Goal: Navigation & Orientation: Find specific page/section

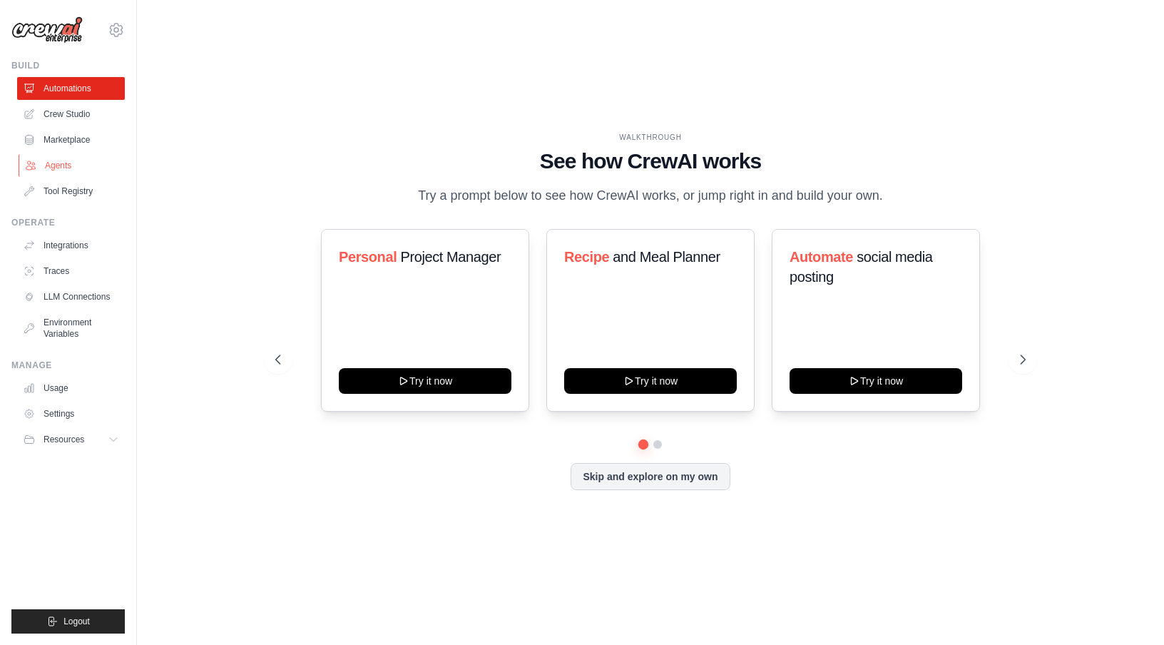
click at [81, 165] on link "Agents" at bounding box center [73, 165] width 108 height 23
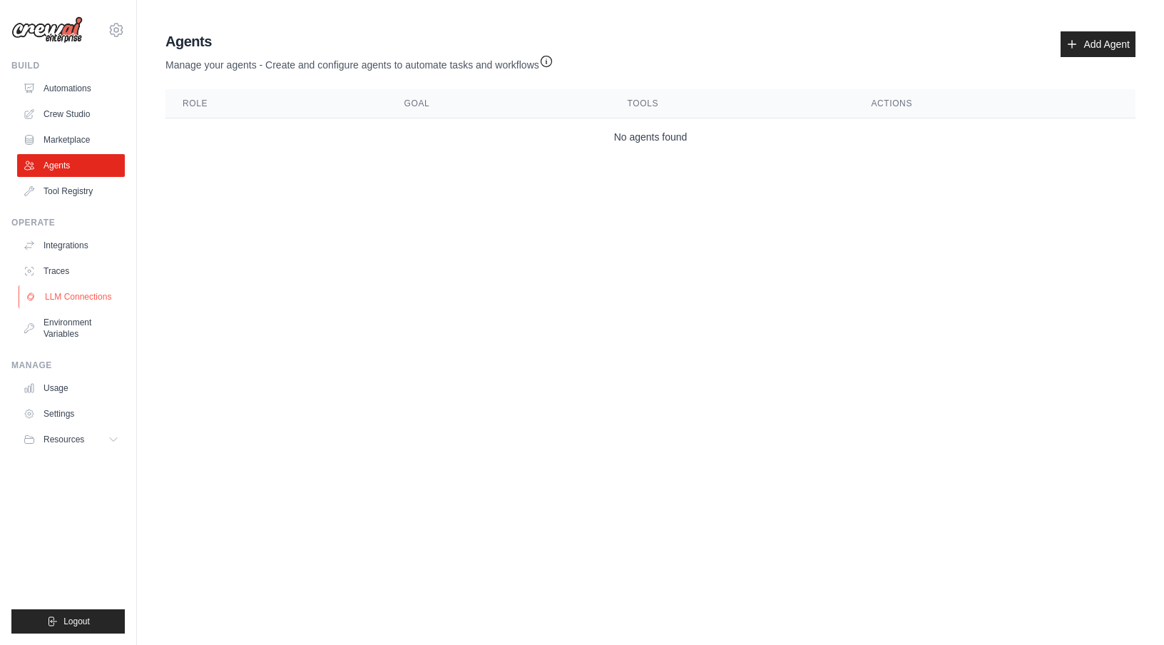
click at [96, 302] on link "LLM Connections" at bounding box center [73, 296] width 108 height 23
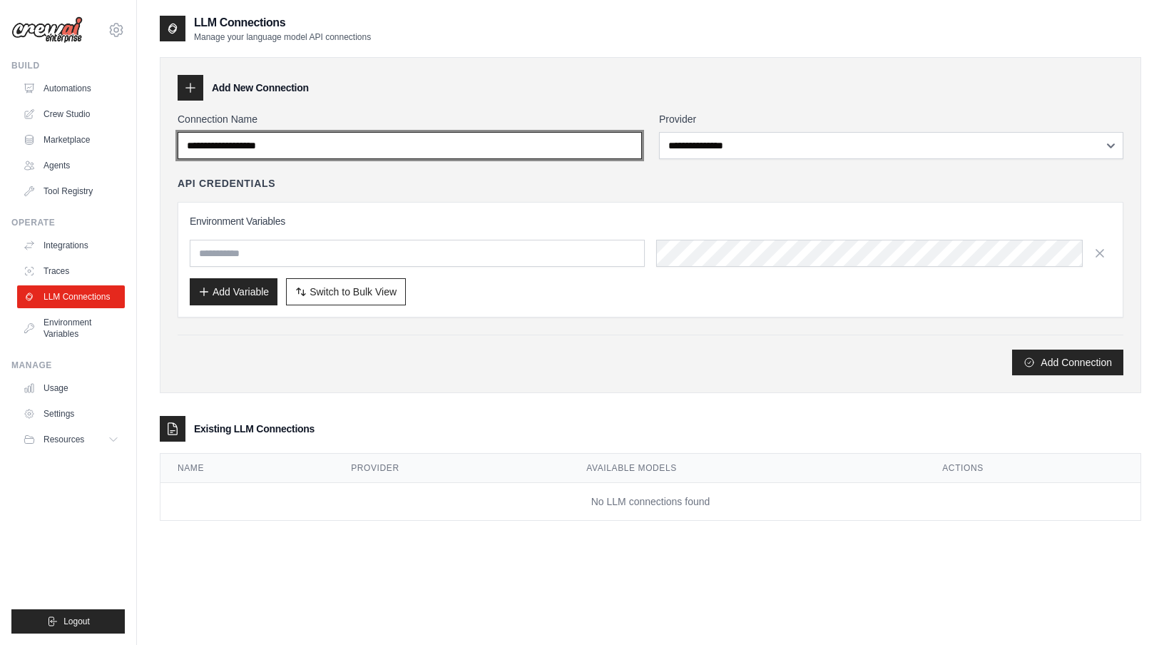
click at [314, 150] on input "Connection Name" at bounding box center [410, 145] width 464 height 27
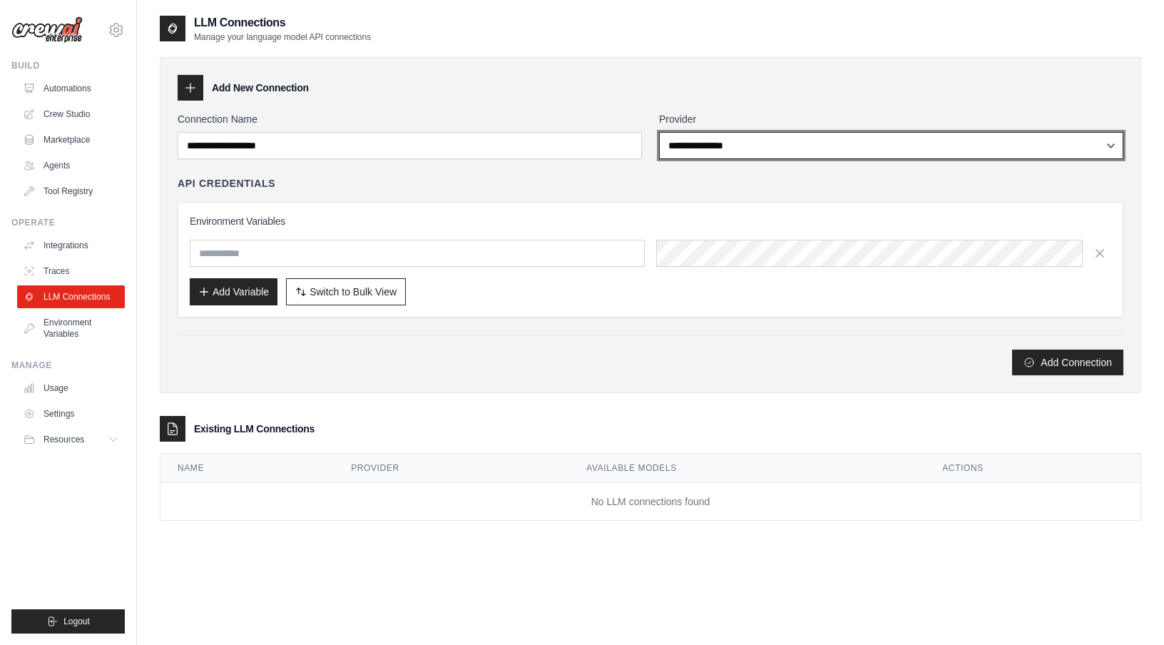
click at [691, 146] on select "**********" at bounding box center [891, 145] width 464 height 27
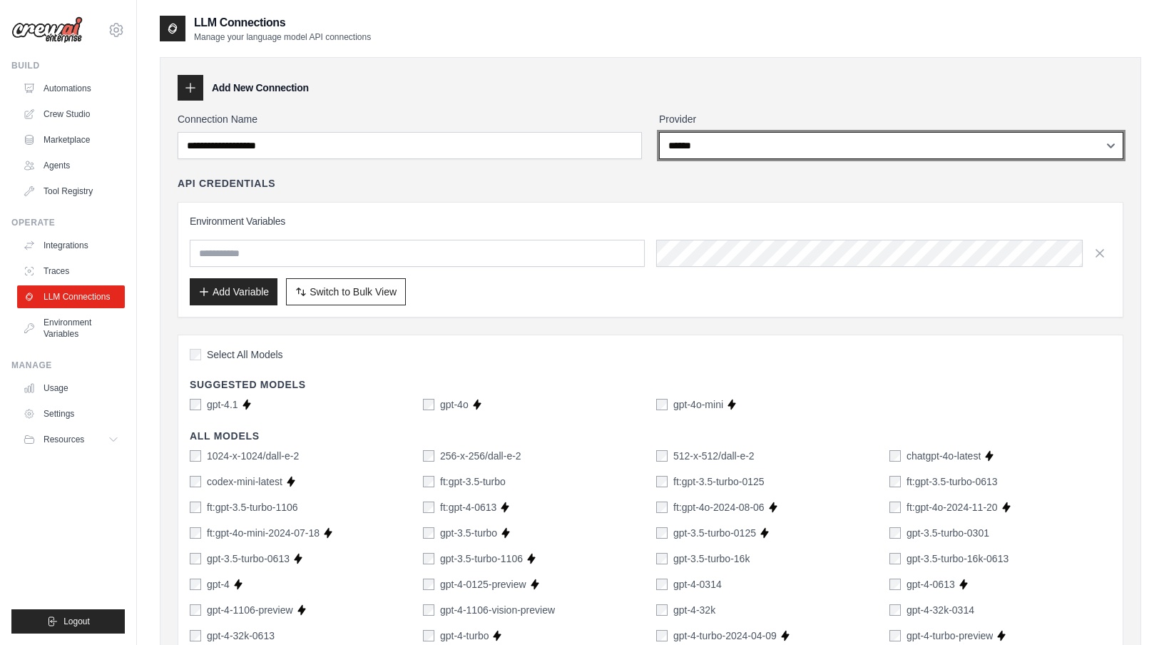
click at [750, 139] on select "**********" at bounding box center [891, 145] width 464 height 27
select select "**********"
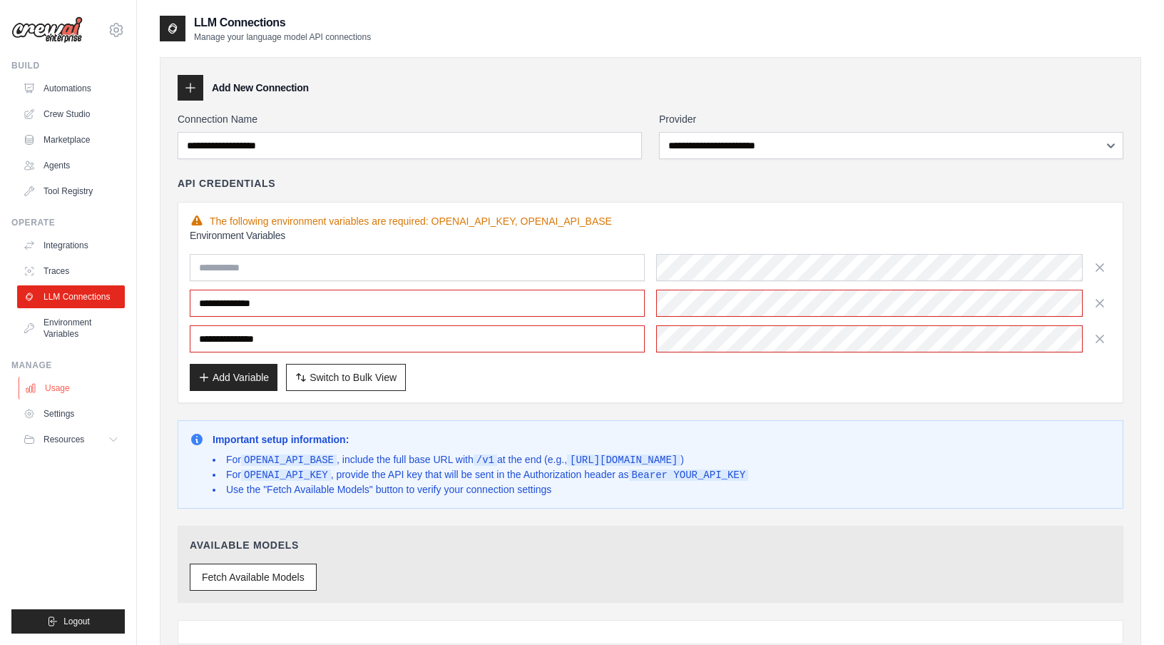
click at [73, 388] on link "Usage" at bounding box center [73, 388] width 108 height 23
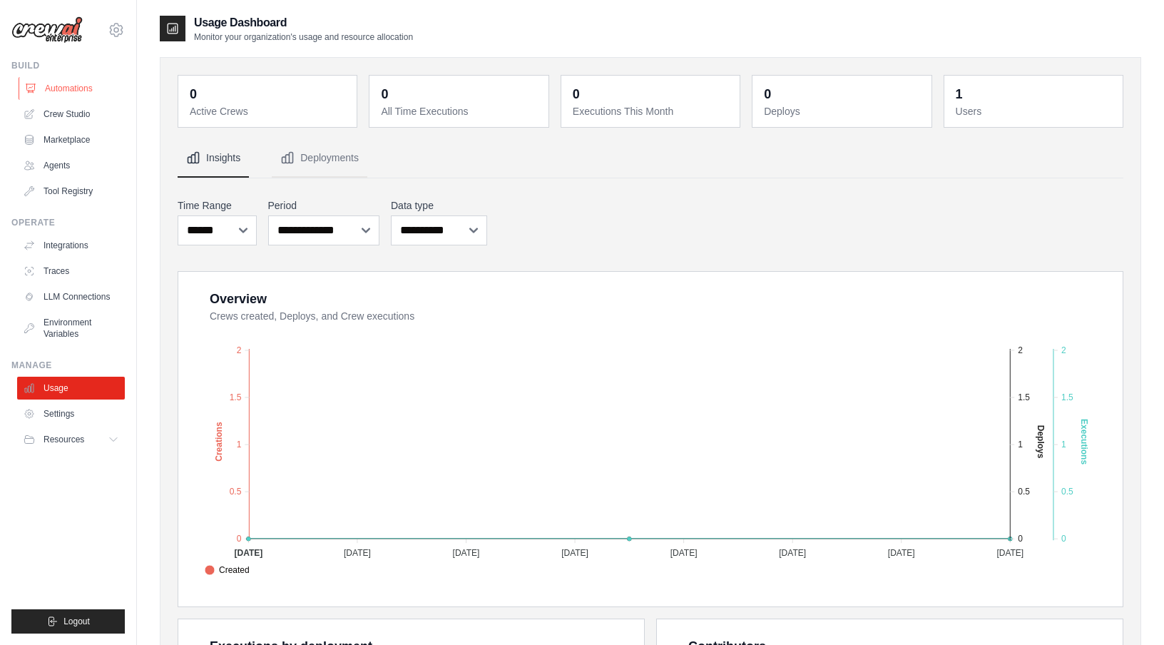
click at [45, 90] on link "Automations" at bounding box center [73, 88] width 108 height 23
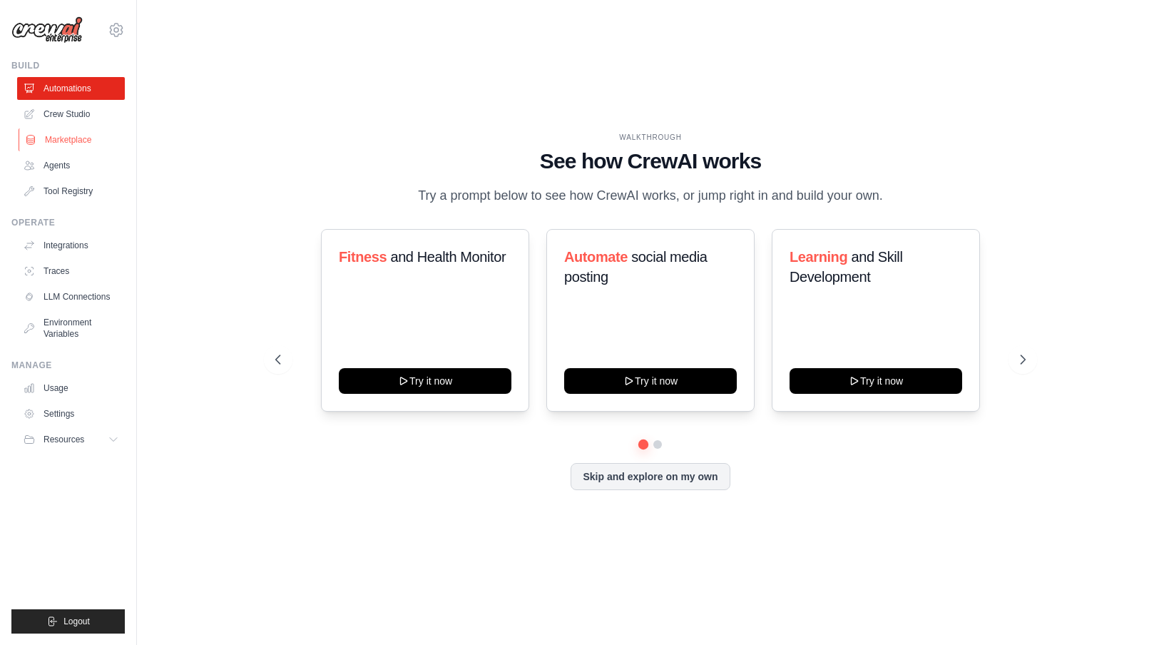
click at [69, 140] on link "Marketplace" at bounding box center [73, 139] width 108 height 23
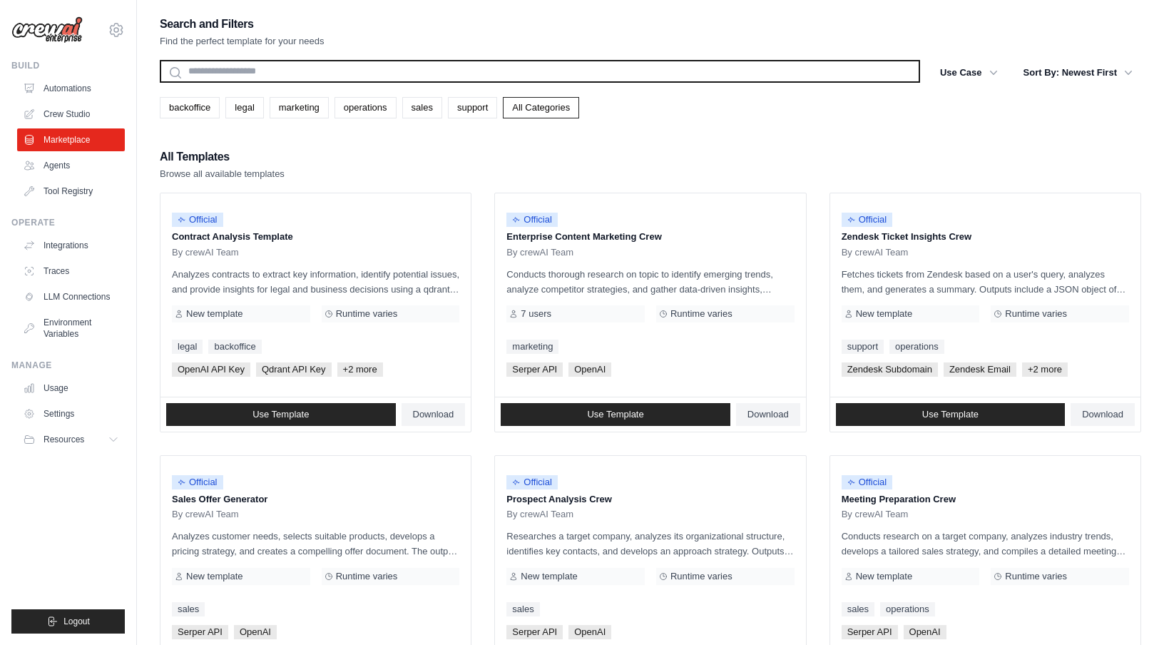
click at [359, 71] on input "text" at bounding box center [540, 71] width 760 height 23
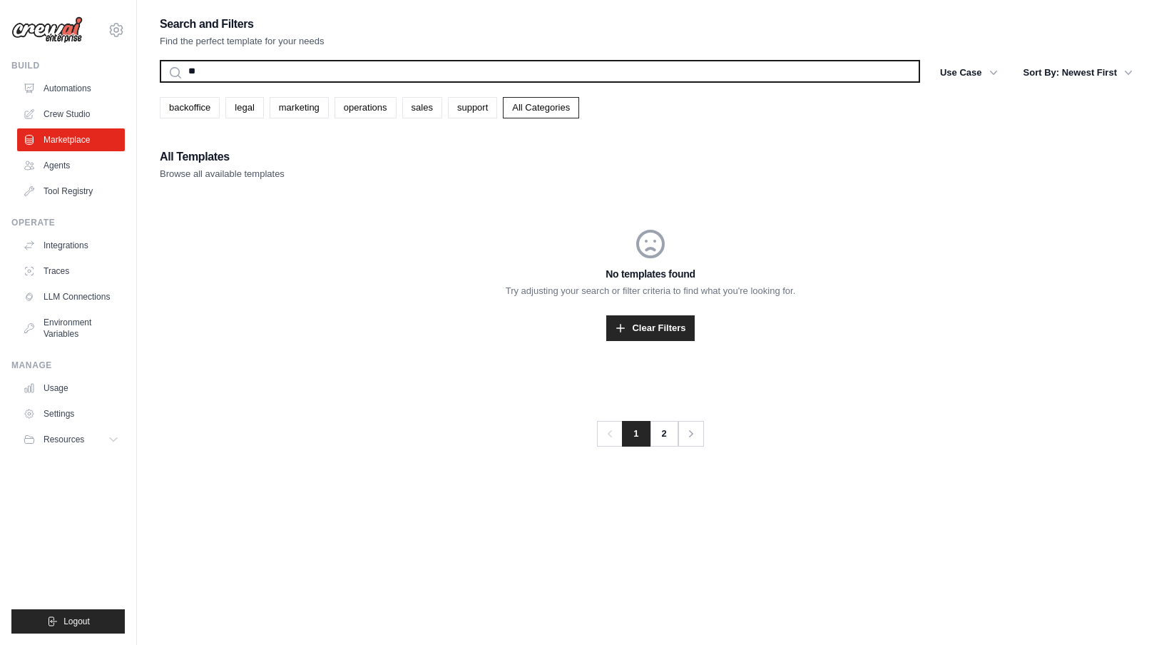
type input "*"
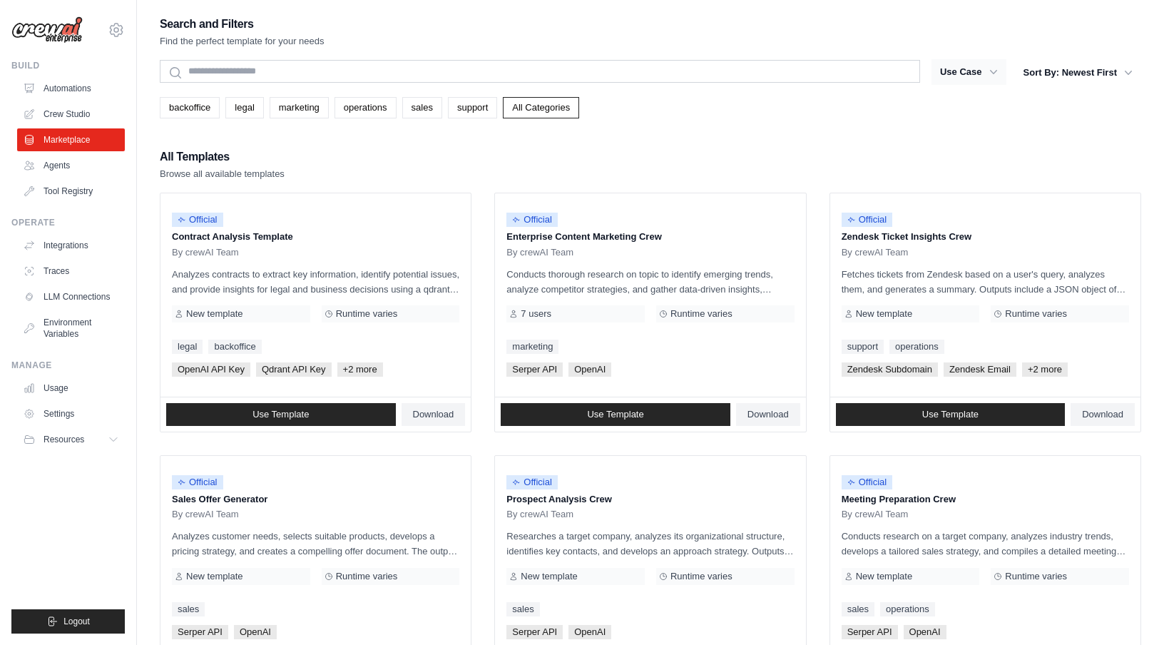
click at [967, 74] on button "Use Case" at bounding box center [968, 72] width 75 height 26
click at [1055, 67] on button "Sort By: Newest First" at bounding box center [1078, 72] width 126 height 26
click at [996, 73] on icon "button" at bounding box center [993, 72] width 14 height 14
click at [362, 110] on link "operations" at bounding box center [365, 107] width 62 height 21
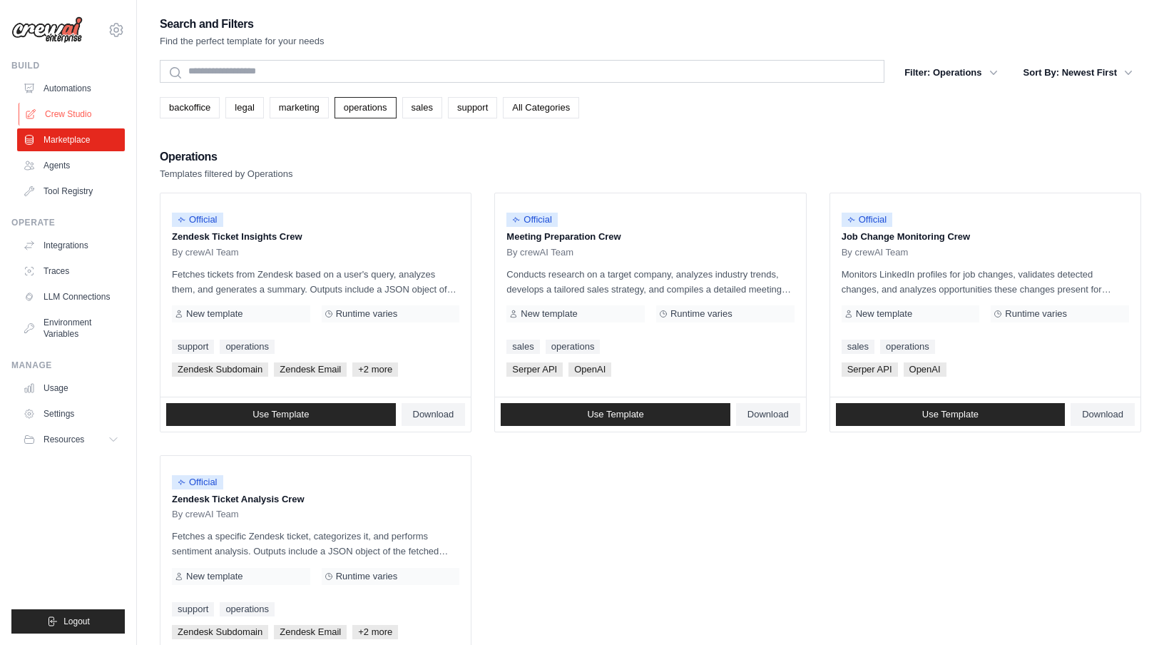
click at [73, 118] on link "Crew Studio" at bounding box center [73, 114] width 108 height 23
